Goal: Communication & Community: Answer question/provide support

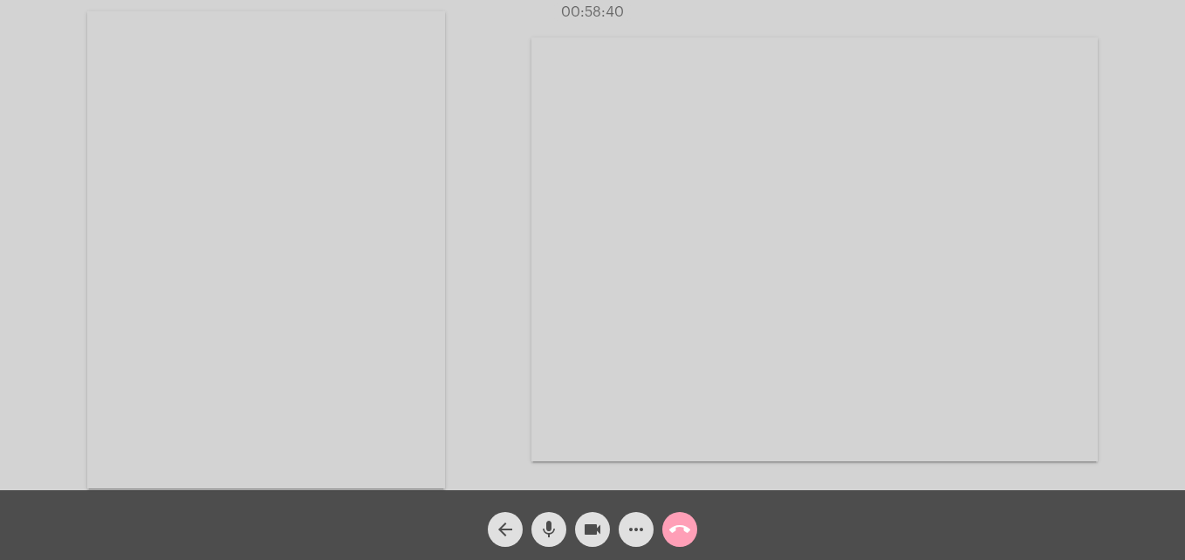
click at [686, 530] on mat-icon "call_end" at bounding box center [679, 529] width 21 height 21
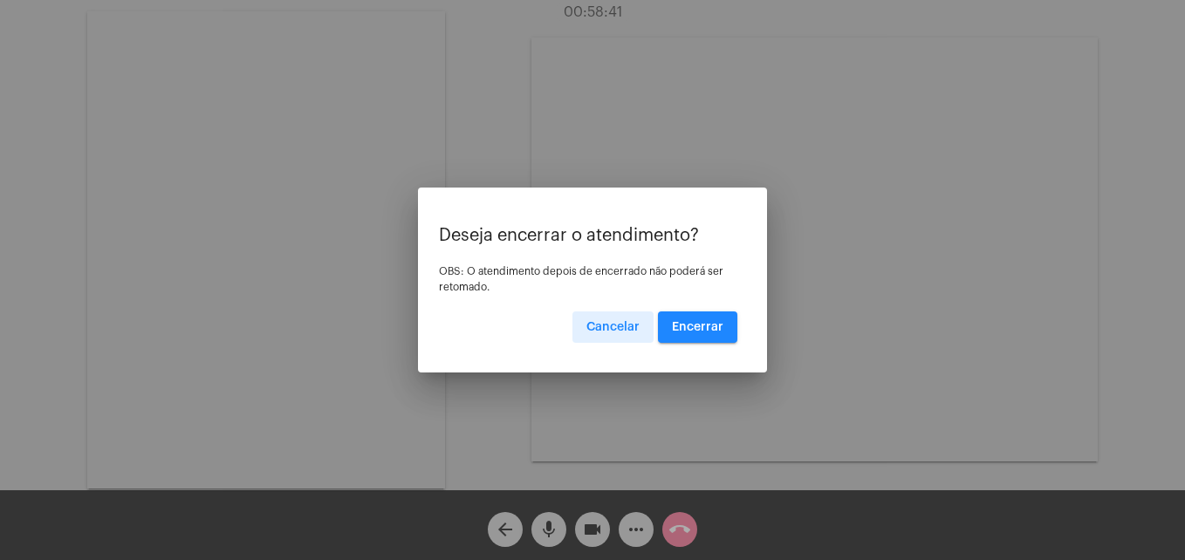
click at [703, 331] on span "Encerrar" at bounding box center [697, 327] width 51 height 12
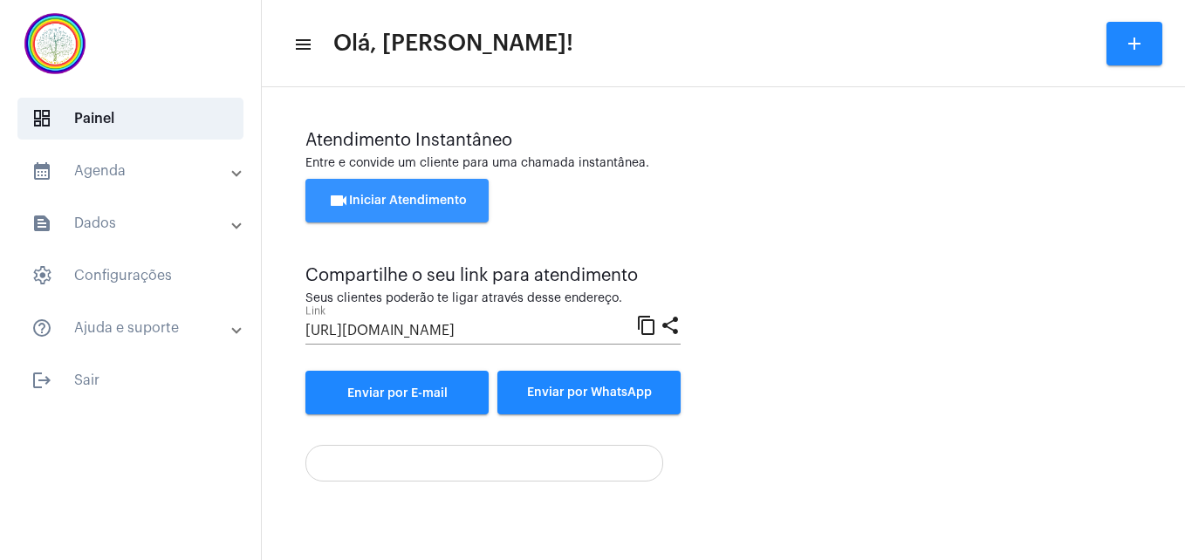
click at [440, 194] on button "videocam Iniciar Atendimento" at bounding box center [396, 201] width 183 height 44
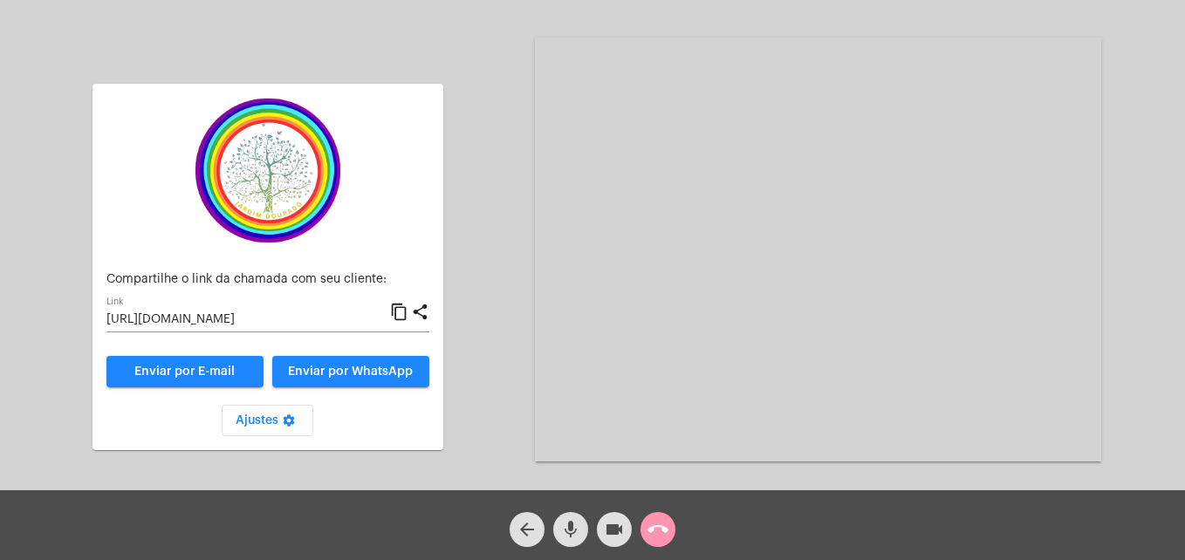
click at [399, 313] on mat-icon "content_copy" at bounding box center [399, 312] width 18 height 21
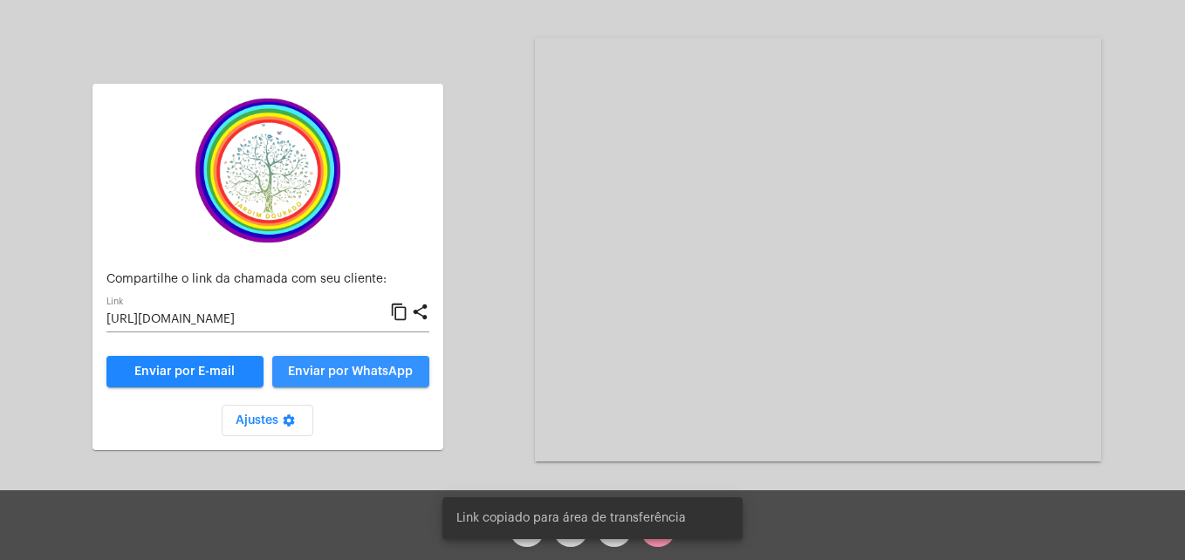
click at [390, 377] on span "Enviar por WhatsApp" at bounding box center [350, 371] width 125 height 12
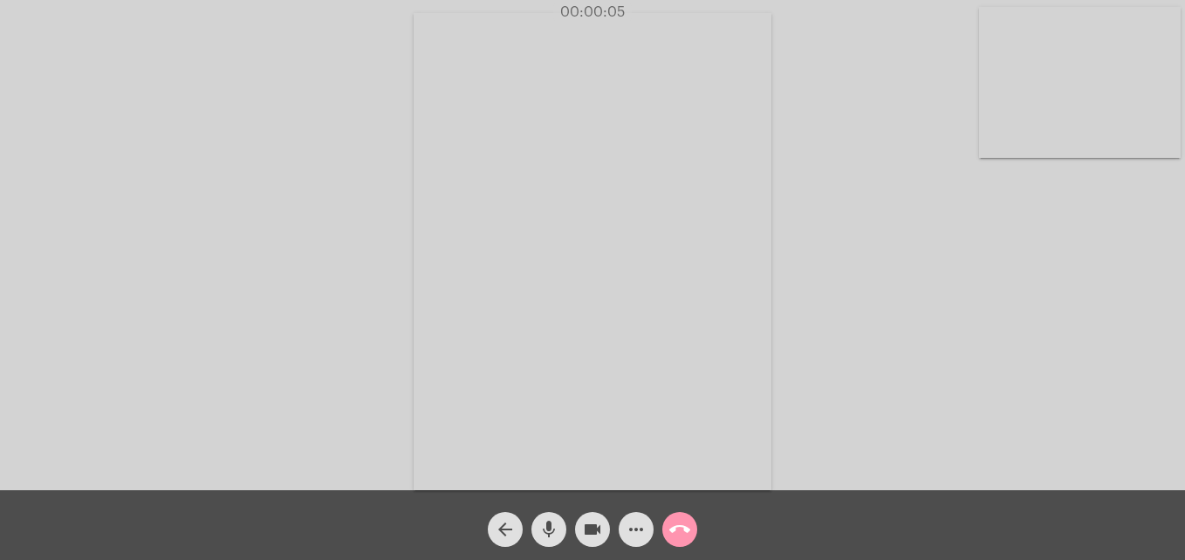
click at [1009, 138] on video at bounding box center [1080, 82] width 202 height 151
click at [460, 461] on video at bounding box center [751, 249] width 636 height 477
